Goal: Task Accomplishment & Management: Manage account settings

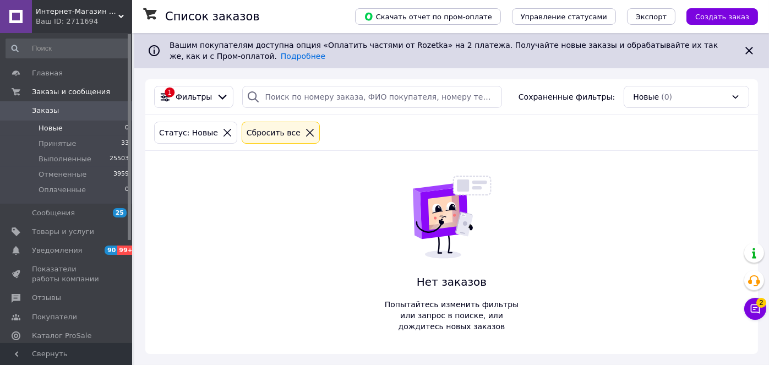
click at [427, 290] on div "Нет заказов Попытайтесь изменить фильтры или запрос в поиске, или дождитесь нов…" at bounding box center [451, 252] width 145 height 203
click at [67, 228] on span "Товары и услуги" at bounding box center [63, 232] width 62 height 10
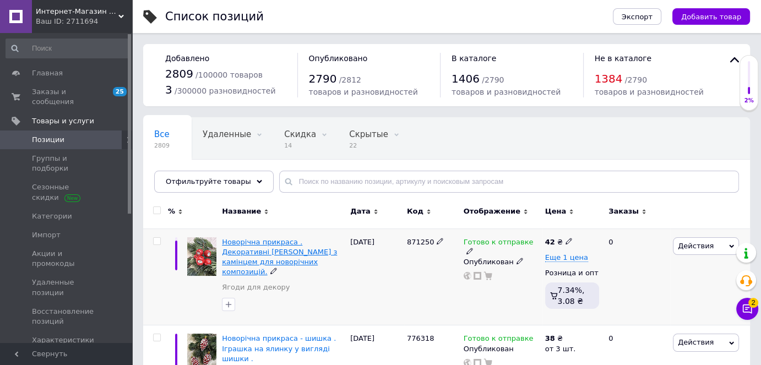
click at [239, 238] on span "Новорічна прикраса . Декоративні [PERSON_NAME] з камінцем для новорічних композ…" at bounding box center [279, 257] width 115 height 39
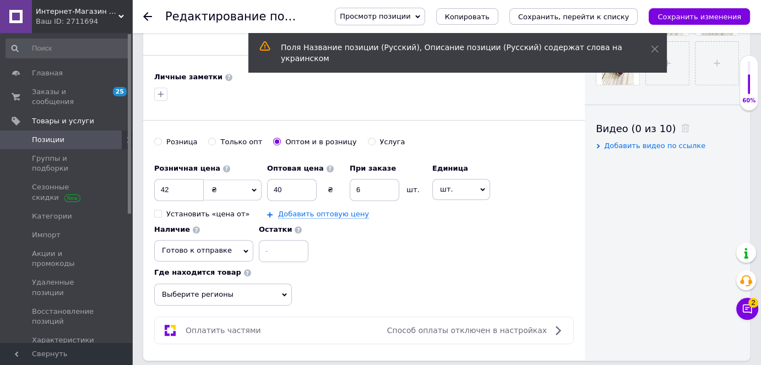
scroll to position [495, 0]
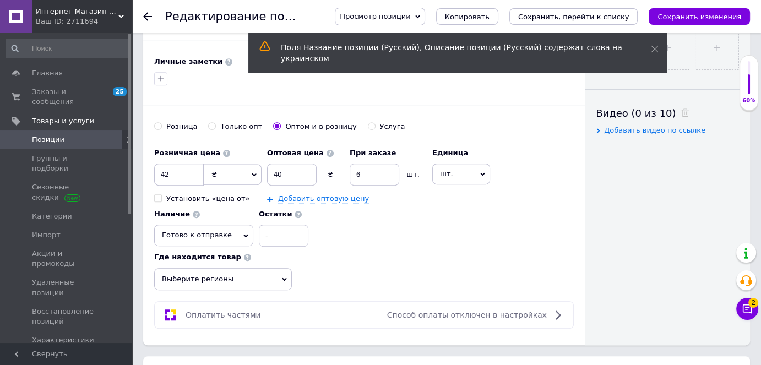
click at [157, 122] on input "Розница" at bounding box center [157, 125] width 7 height 7
radio input "true"
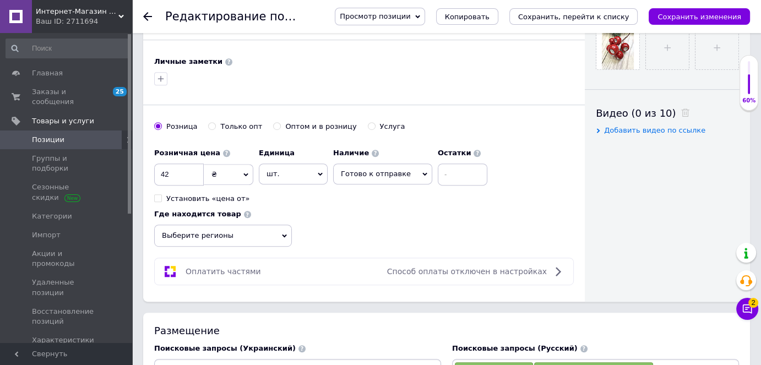
click at [420, 19] on icon at bounding box center [417, 16] width 5 height 5
click at [435, 36] on li "Сохранить и посмотреть на сайте" at bounding box center [410, 37] width 150 height 15
type input "Новорічна прикраса . Декоративні [PERSON_NAME] з камінцем для новорічних композ…"
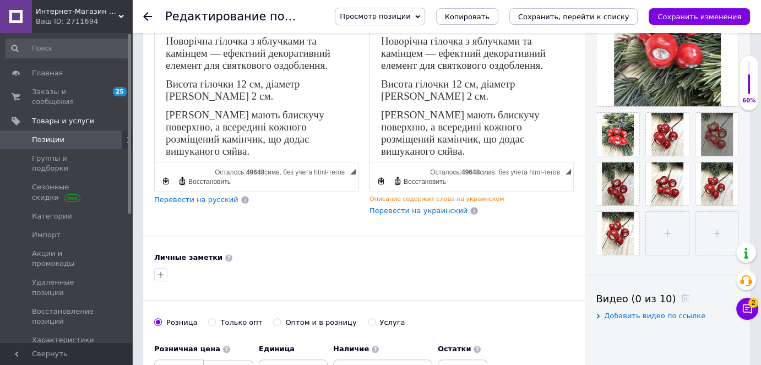
scroll to position [285, 0]
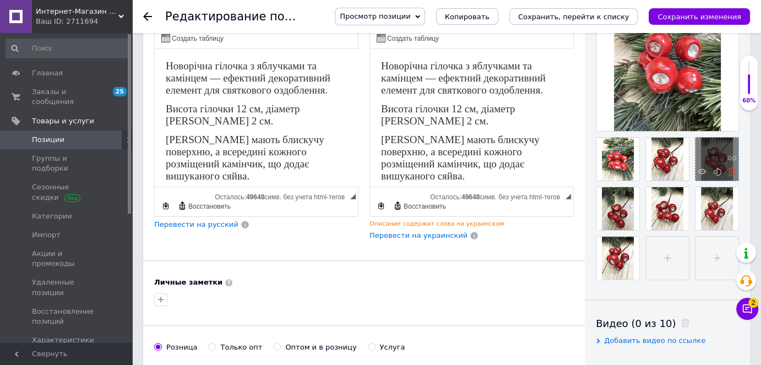
click at [730, 169] on icon at bounding box center [732, 171] width 8 height 8
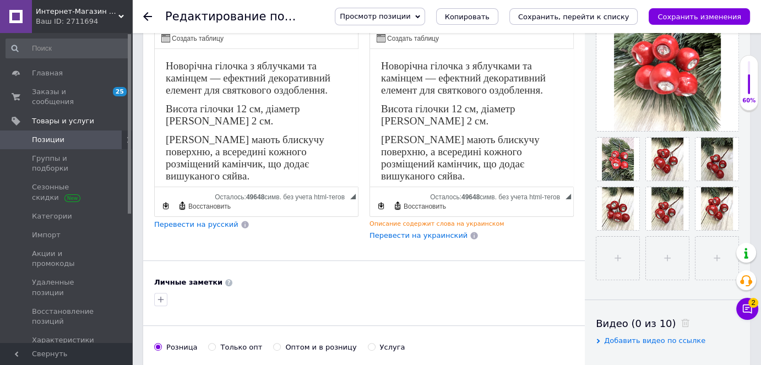
scroll to position [175, 0]
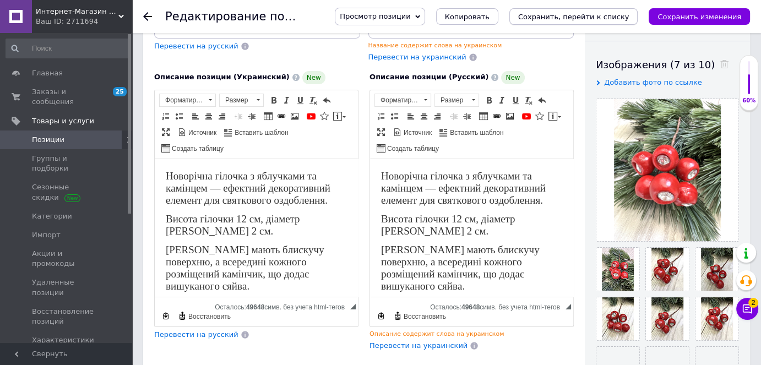
click at [625, 14] on icon "Сохранить, перейти к списку" at bounding box center [573, 17] width 111 height 8
